Goal: Task Accomplishment & Management: Manage account settings

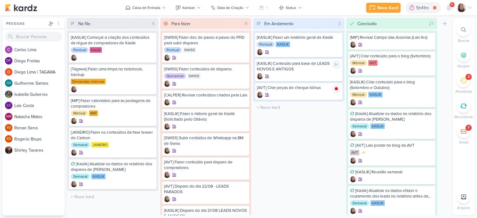
scroll to position [103, 0]
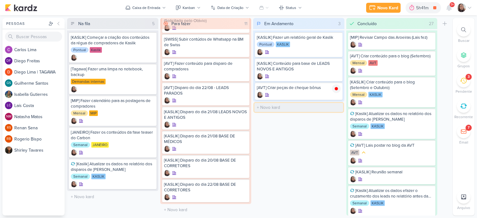
click at [277, 107] on input "text" at bounding box center [298, 107] width 89 height 9
type input "A"
type input "[AVT] Disparo do dia 22/08 - Éden"
click at [335, 107] on icon at bounding box center [336, 107] width 3 height 3
click at [322, 88] on div "[AVT] Disparo do dia 22/08 - Éden" at bounding box center [299, 88] width 84 height 6
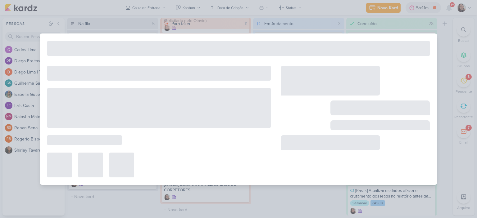
type input "[AVT] Disparo do dia 22/08 - Éden"
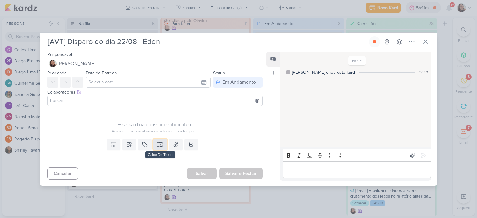
click at [154, 141] on button at bounding box center [160, 144] width 14 height 11
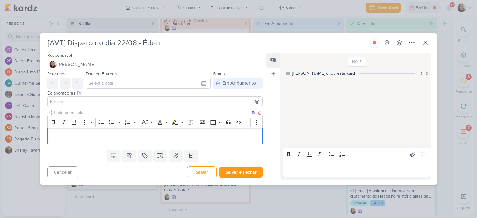
click at [165, 140] on p "Editor editing area: main" at bounding box center [155, 136] width 209 height 7
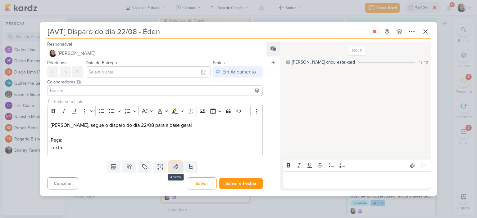
click at [179, 164] on button at bounding box center [176, 166] width 14 height 11
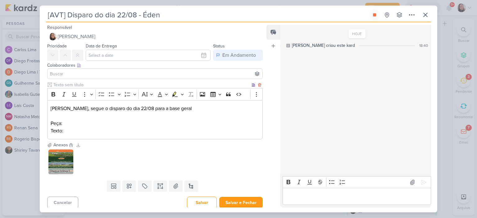
click at [136, 117] on p "[PERSON_NAME], segue o disparo do dia 22/08 para a base geral Peça:" at bounding box center [155, 116] width 209 height 22
click at [138, 125] on p "[PERSON_NAME], segue o disparo do dia 22/08 para a base geral ⁠⁠⁠⁠⁠⁠⁠ Peça:" at bounding box center [155, 116] width 209 height 22
click at [139, 129] on p "Texto:" at bounding box center [155, 130] width 209 height 7
click at [141, 133] on p "Texto:" at bounding box center [155, 130] width 209 height 7
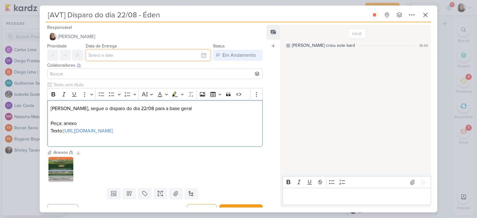
click at [126, 52] on input "text" at bounding box center [148, 55] width 125 height 11
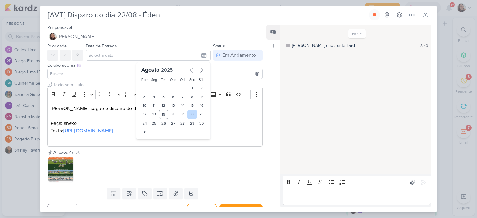
click at [189, 114] on div "22" at bounding box center [192, 114] width 10 height 9
type input "[DATE] 23:59"
click at [80, 72] on input at bounding box center [155, 73] width 212 height 7
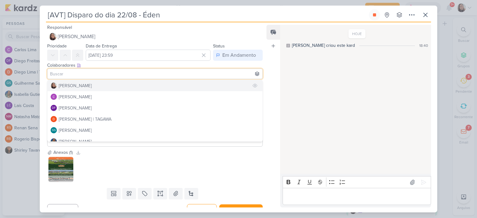
click at [84, 86] on div "[PERSON_NAME]" at bounding box center [75, 86] width 33 height 7
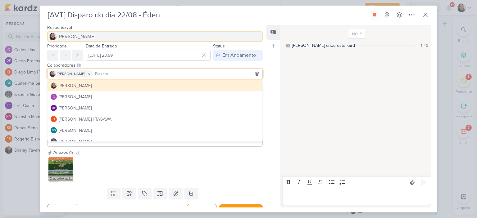
click at [95, 35] on button "[PERSON_NAME]" at bounding box center [154, 36] width 215 height 11
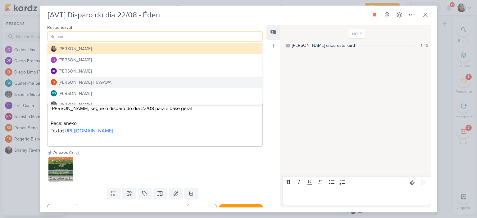
click at [85, 80] on div "[PERSON_NAME] | TAGAWA" at bounding box center [85, 82] width 53 height 7
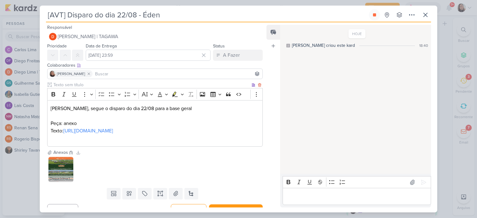
scroll to position [25, 0]
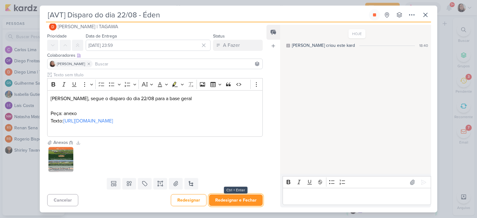
click at [225, 201] on button "Redesignar e Fechar" at bounding box center [236, 200] width 54 height 11
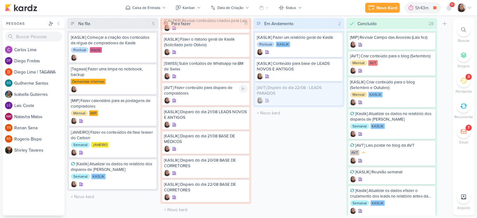
scroll to position [79, 0]
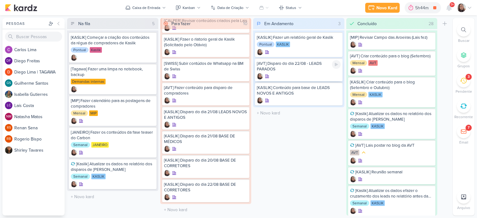
click at [302, 68] on div "[AVT] Disparo do dia 22/08 - LEADS PARADOS" at bounding box center [299, 66] width 84 height 11
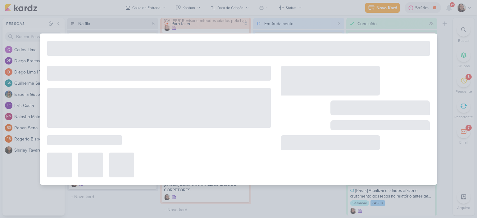
type input "[AVT] Disparo do dia 22/08 - LEADS PARADOS"
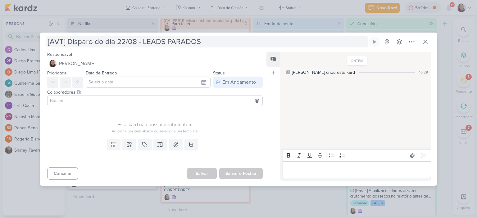
click at [124, 43] on input "[AVT] Disparo do dia 22/08 - LEADS PARADOS" at bounding box center [207, 41] width 322 height 11
type input "[AVT] Disparo do dia 2/08 - LEADS PARADOS"
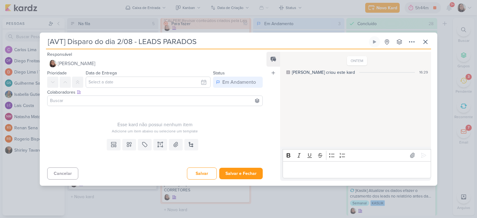
type input "[AVT] Disparo do dia 21/08 - LEADS PARADOS"
click at [250, 172] on button "Salvar e Fechar" at bounding box center [240, 173] width 43 height 11
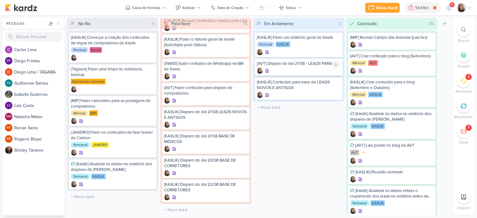
click at [310, 66] on div "[AVT] Disparo do dia 21/08 - LEADS PARADOS" at bounding box center [299, 64] width 84 height 6
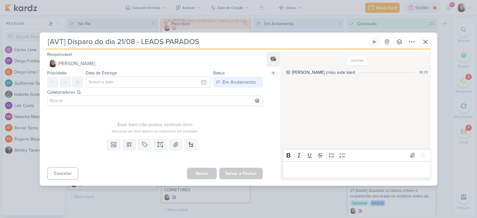
click at [156, 101] on input at bounding box center [155, 100] width 212 height 7
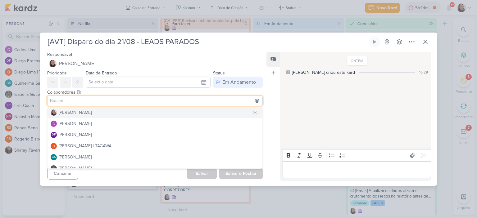
click at [79, 109] on div "[PERSON_NAME]" at bounding box center [75, 112] width 33 height 7
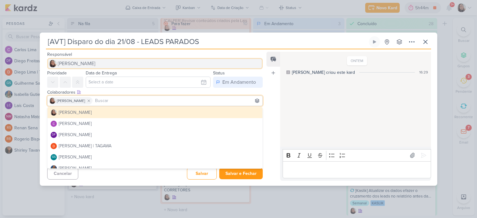
click at [146, 62] on button "[PERSON_NAME]" at bounding box center [154, 63] width 215 height 11
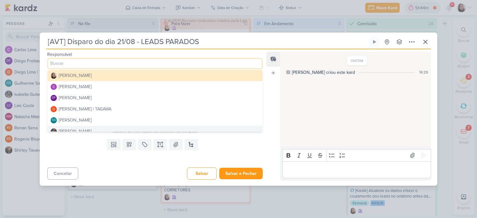
click at [287, 129] on div "ONTEM [PERSON_NAME] criou este kard 16:29" at bounding box center [355, 99] width 150 height 95
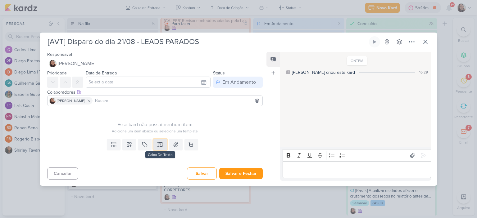
click at [159, 144] on icon at bounding box center [160, 144] width 2 height 0
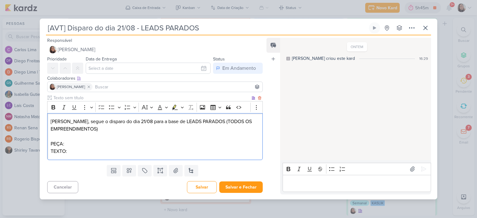
click at [127, 150] on p "TEXTO:" at bounding box center [155, 151] width 209 height 7
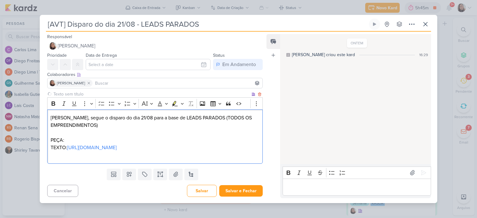
click at [133, 137] on p "PEÇA:" at bounding box center [155, 140] width 209 height 7
click at [114, 137] on p "PEÇA:" at bounding box center [155, 140] width 209 height 7
click at [177, 178] on icon at bounding box center [176, 174] width 6 height 6
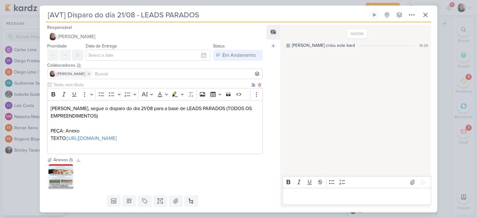
click at [142, 119] on p "[PERSON_NAME], segue o disparo do dia 21/08 para a base de LEADS PARADOS (TODOS…" at bounding box center [155, 112] width 209 height 15
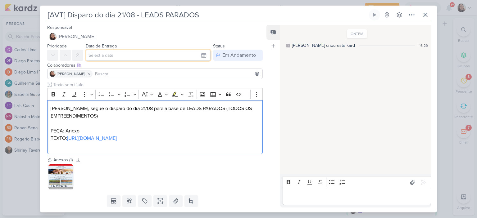
click at [155, 54] on input "text" at bounding box center [148, 55] width 125 height 11
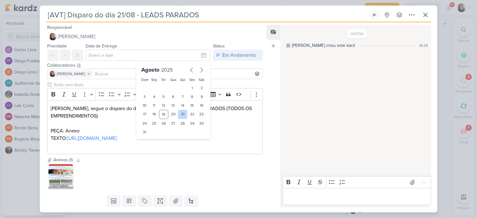
click at [178, 113] on div "21" at bounding box center [183, 114] width 10 height 9
type input "[DATE] 23:59"
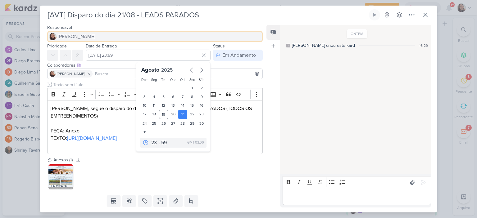
click at [84, 36] on span "[PERSON_NAME]" at bounding box center [77, 36] width 38 height 7
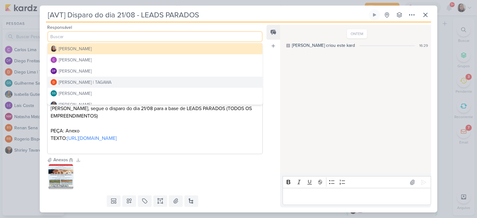
click at [77, 81] on div "[PERSON_NAME] | TAGAWA" at bounding box center [85, 82] width 53 height 7
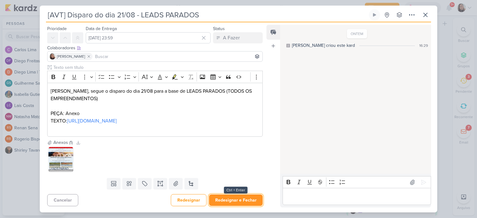
click at [226, 200] on button "Redesignar e Fechar" at bounding box center [236, 200] width 54 height 11
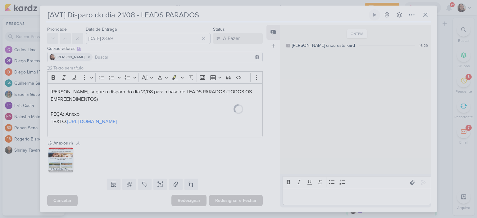
scroll to position [31, 0]
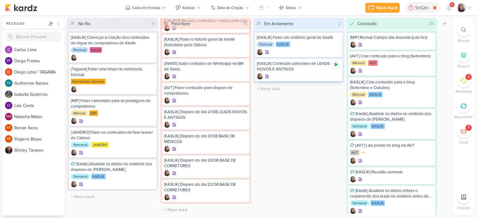
click at [336, 64] on icon at bounding box center [336, 64] width 3 height 3
click at [334, 66] on icon at bounding box center [336, 64] width 5 height 5
